Goal: Task Accomplishment & Management: Use online tool/utility

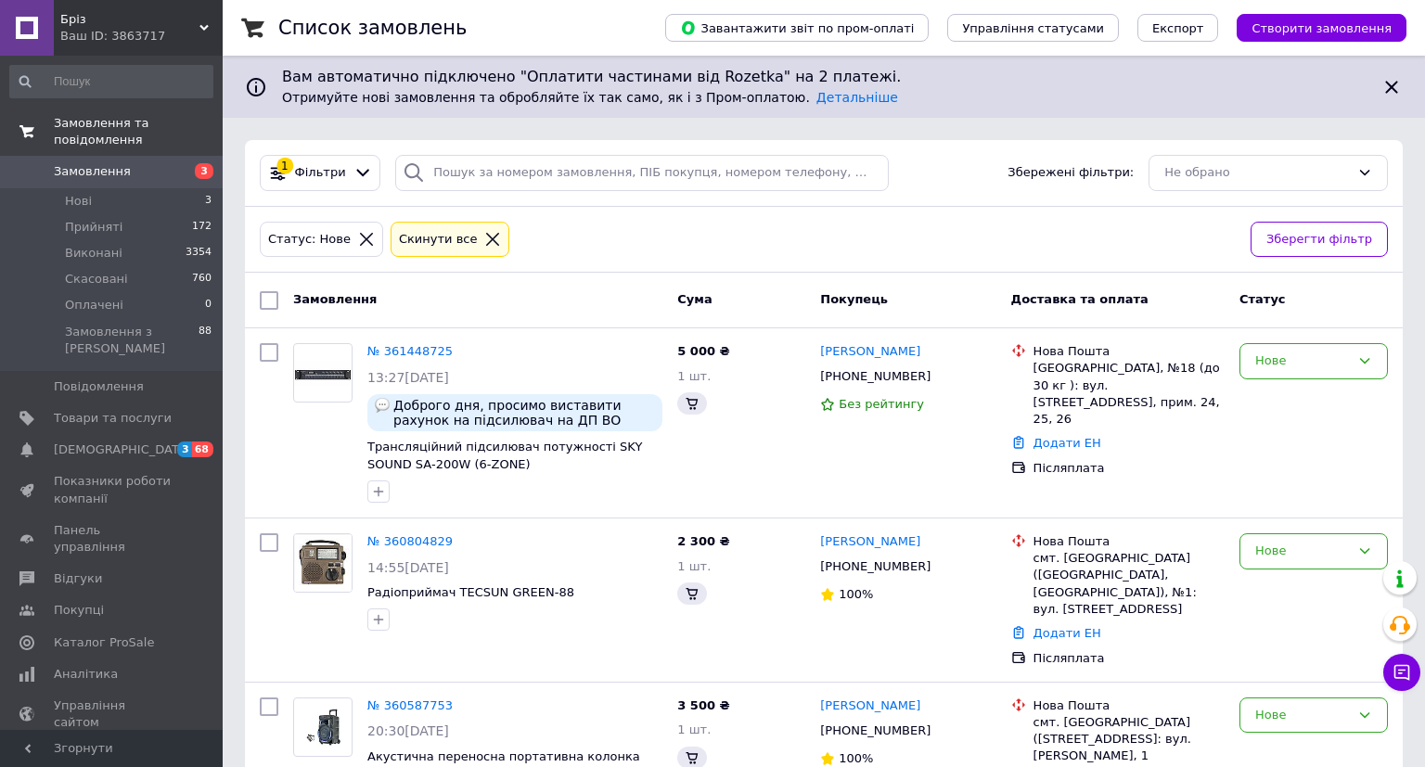
scroll to position [80, 0]
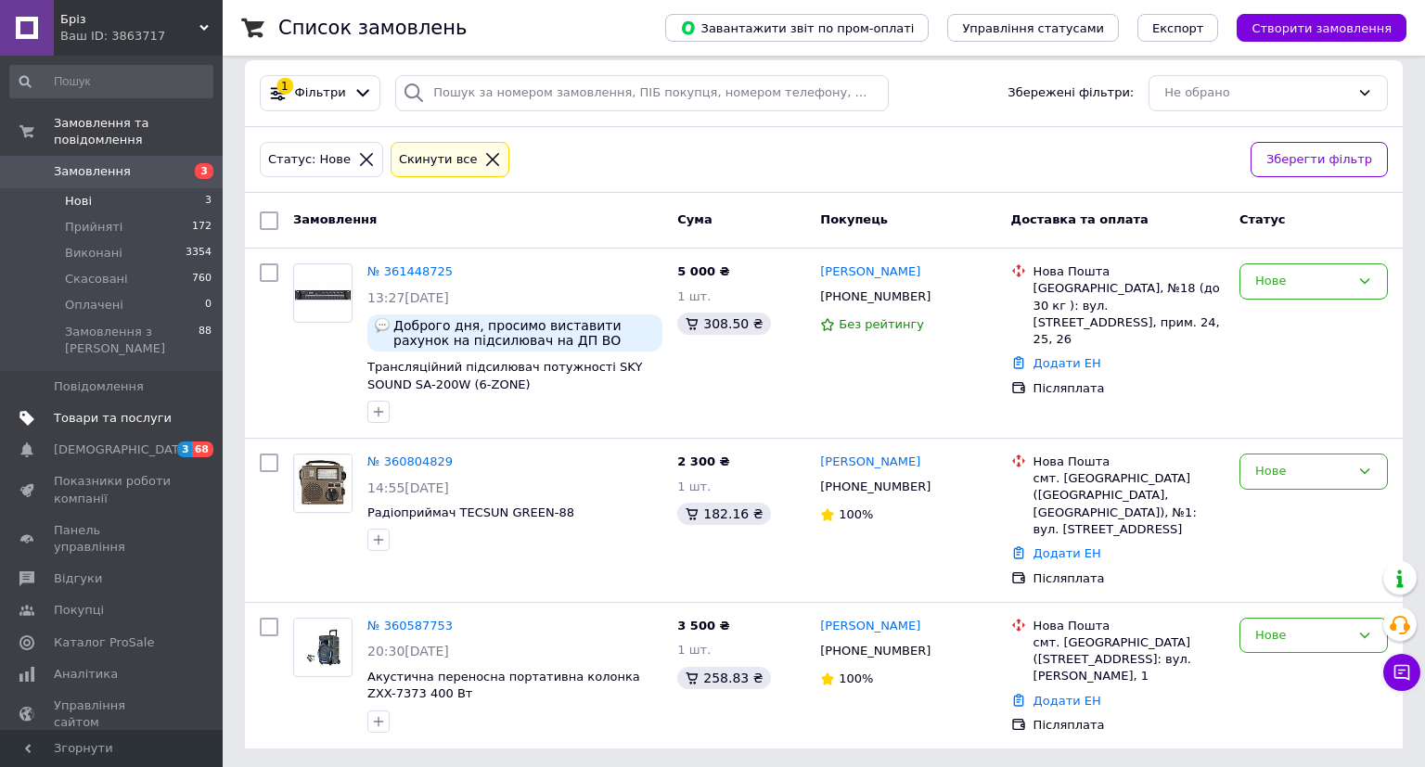
click at [110, 410] on span "Товари та послуги" at bounding box center [113, 418] width 118 height 17
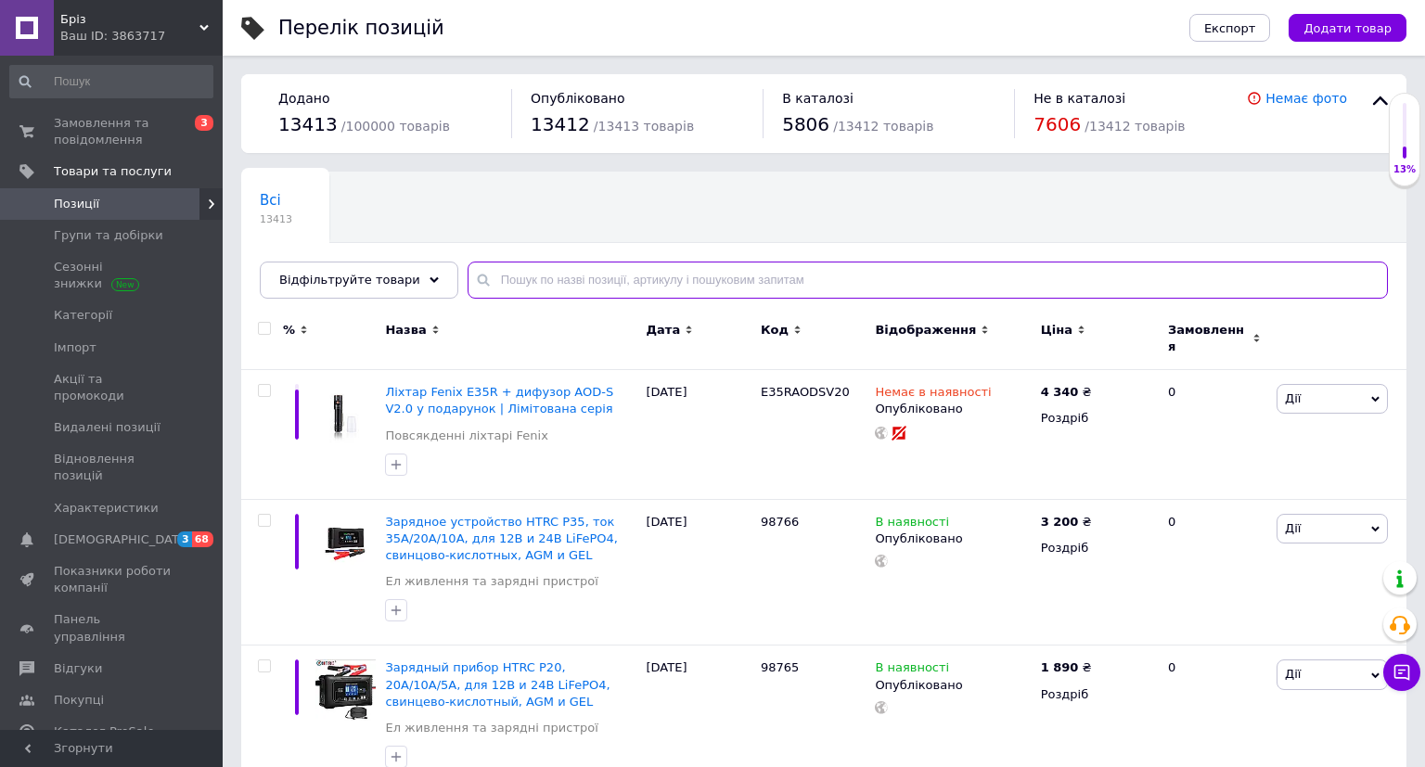
click at [511, 279] on input "text" at bounding box center [928, 280] width 921 height 37
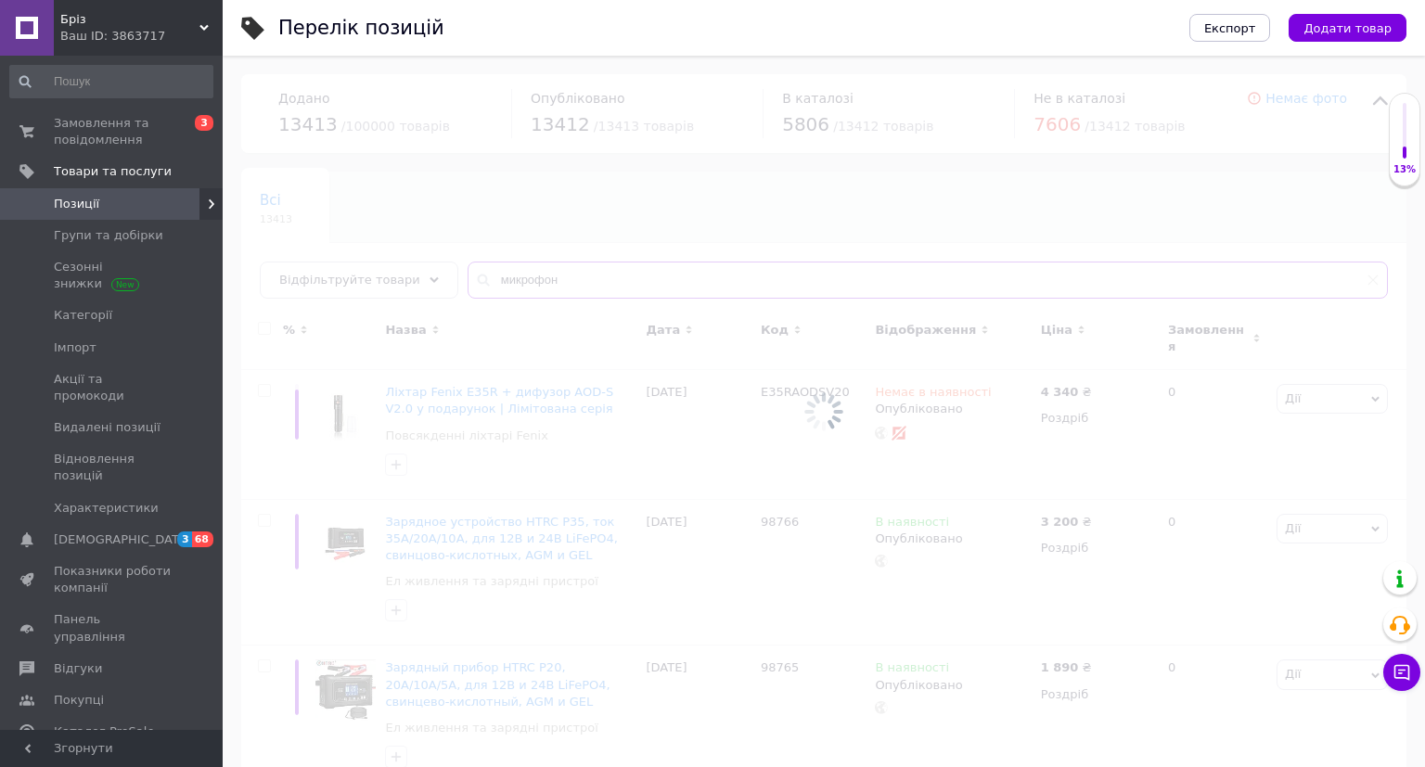
type input "микрофон"
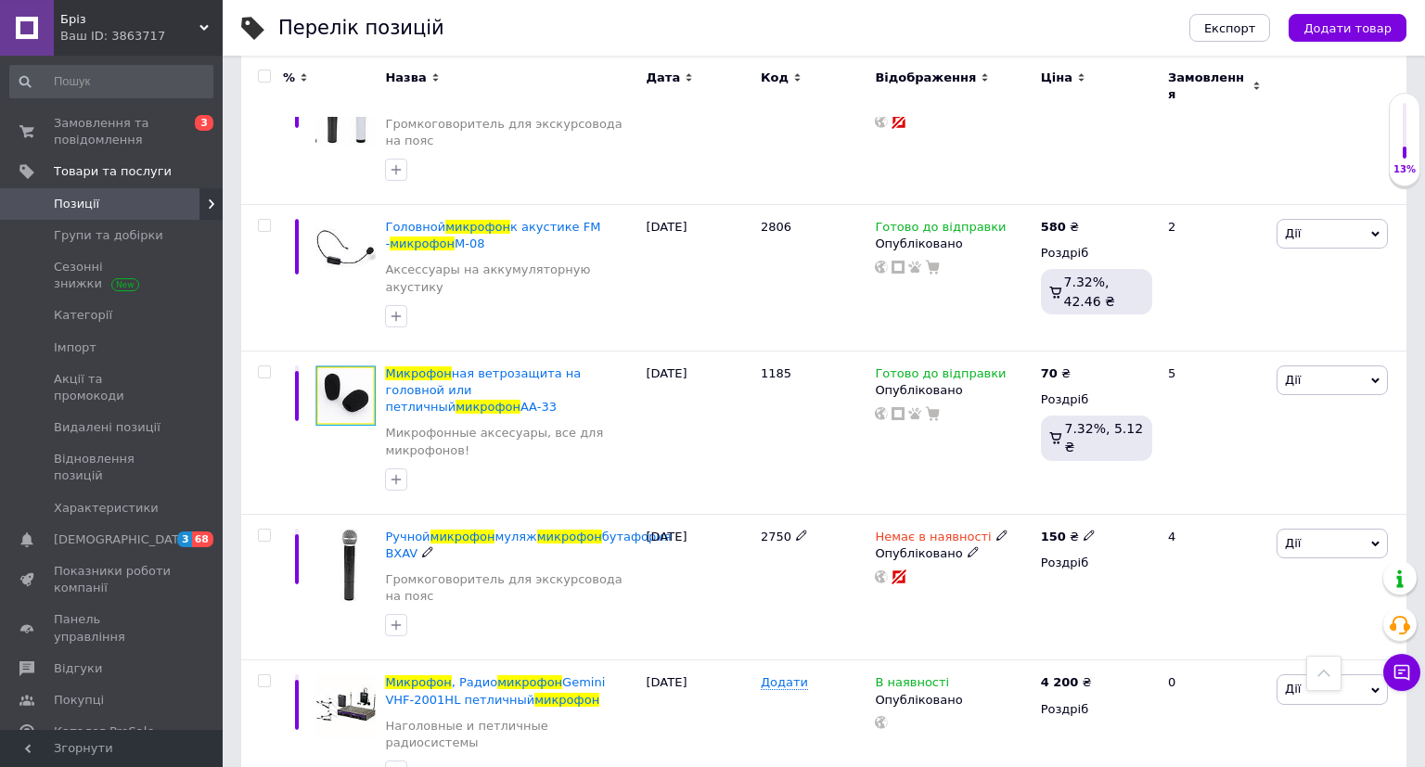
scroll to position [3527, 0]
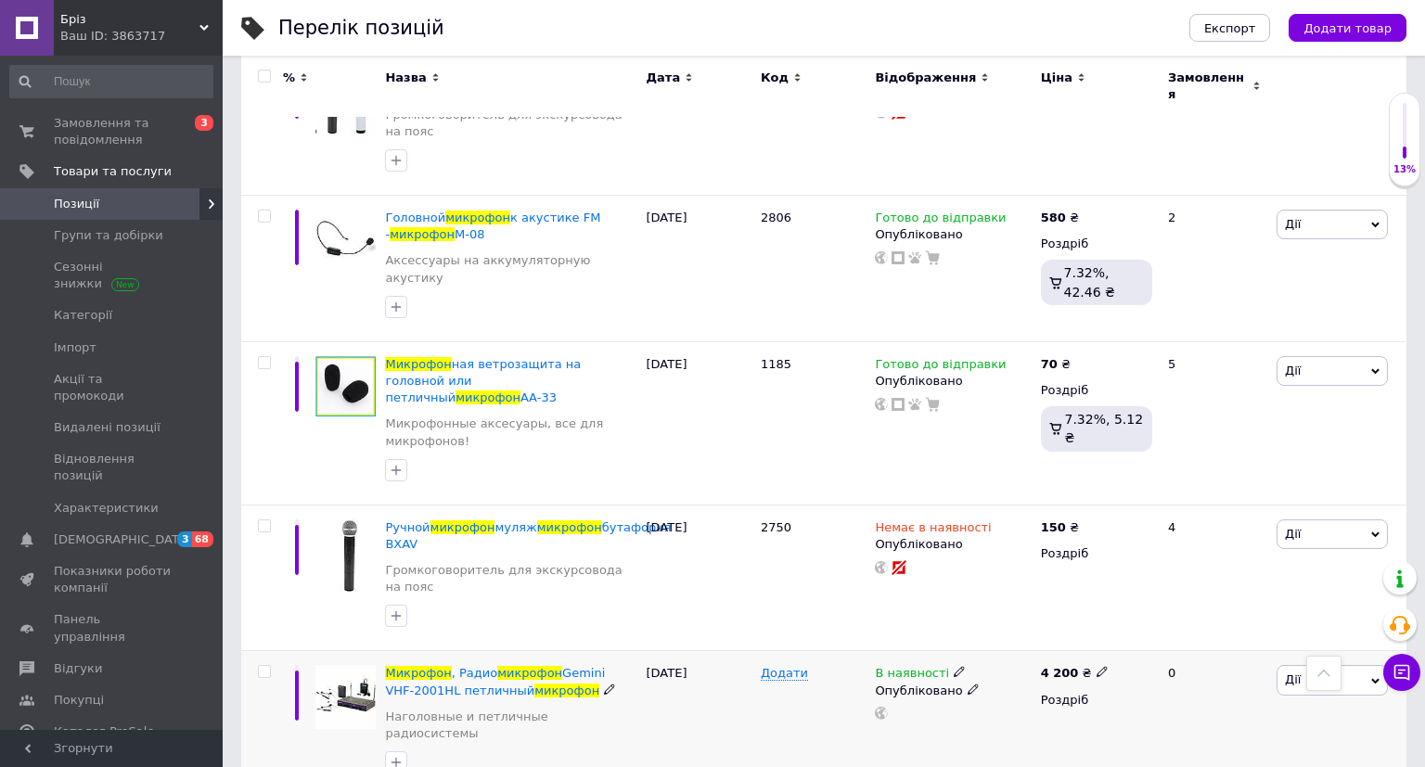
click at [1292, 673] on span "Дії" at bounding box center [1293, 680] width 16 height 14
click at [1249, 755] on li "Копіювати" at bounding box center [1264, 768] width 246 height 26
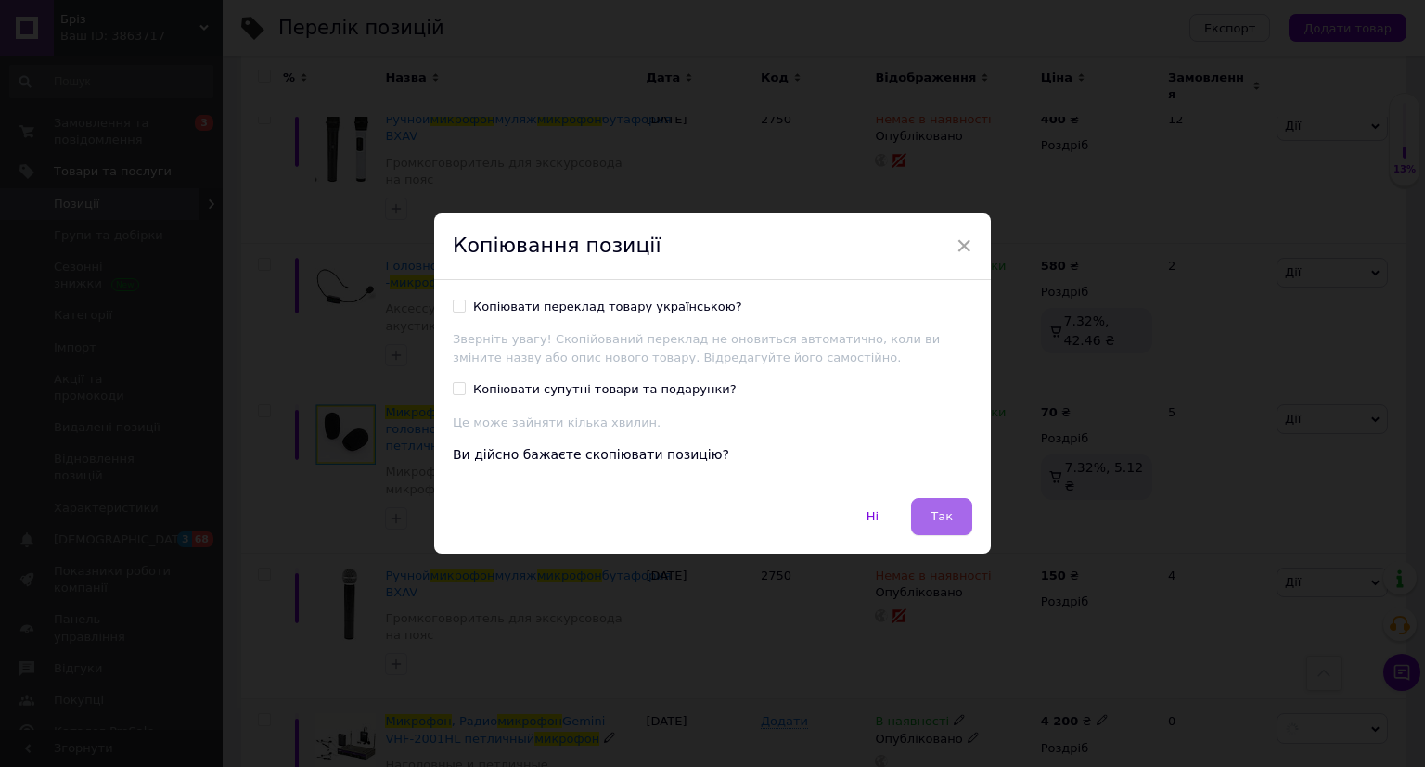
drag, startPoint x: 962, startPoint y: 518, endPoint x: 934, endPoint y: 514, distance: 29.0
click at [962, 519] on button "Так" at bounding box center [941, 516] width 61 height 37
